Goal: Task Accomplishment & Management: Contribute content

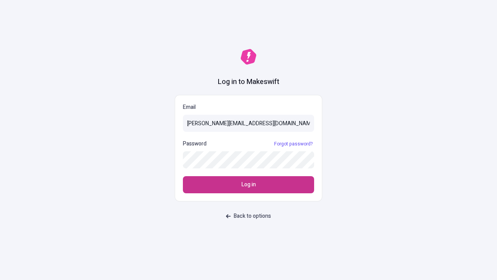
click at [249, 185] on span "Log in" at bounding box center [249, 184] width 14 height 9
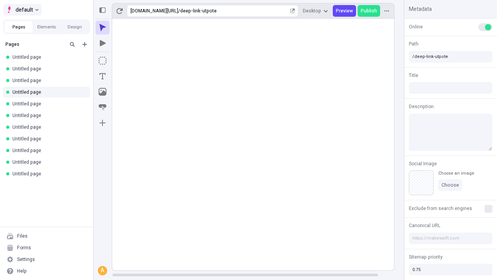
click at [22, 10] on span "default" at bounding box center [24, 9] width 17 height 9
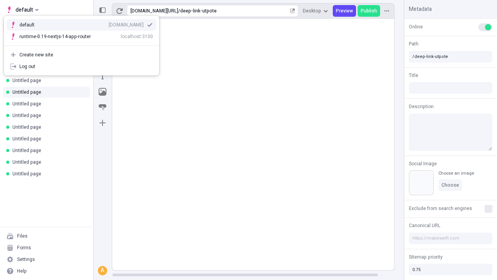
click at [109, 23] on div "qee9k4dy7d.staging.makeswift.site" at bounding box center [126, 25] width 35 height 6
click at [85, 44] on icon "Add new" at bounding box center [84, 44] width 5 height 5
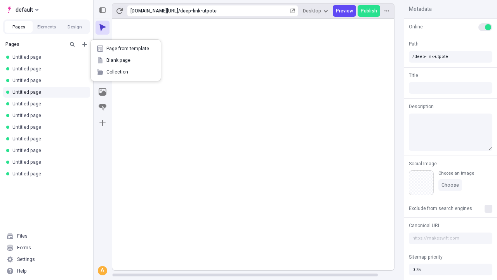
click at [126, 60] on span "Blank page" at bounding box center [130, 60] width 48 height 6
type input "/deep-link-crinis"
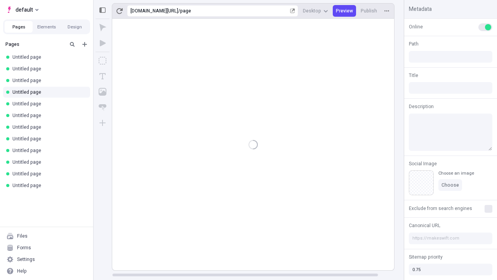
type input "/page"
